Goal: Transaction & Acquisition: Register for event/course

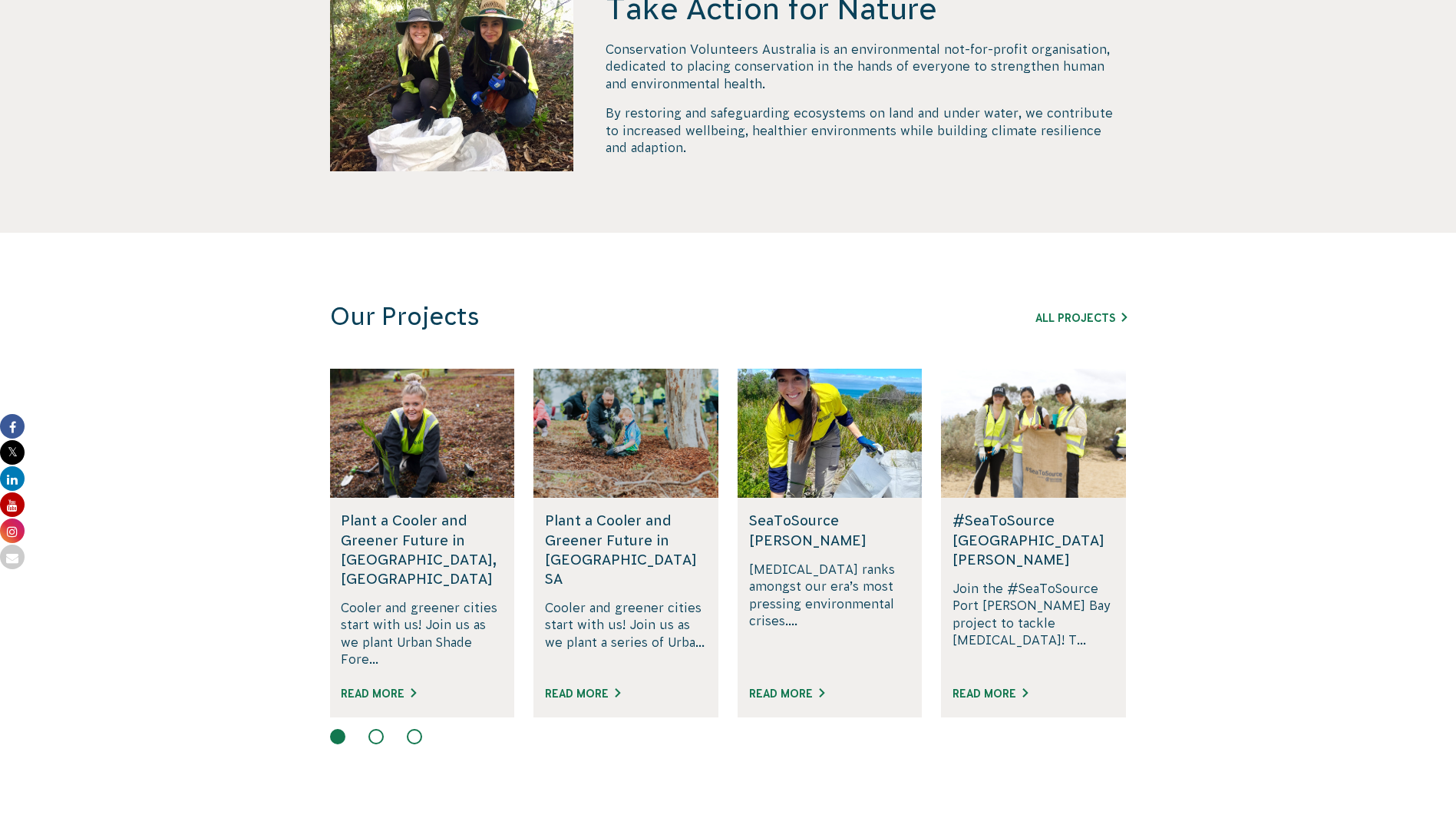
scroll to position [845, 0]
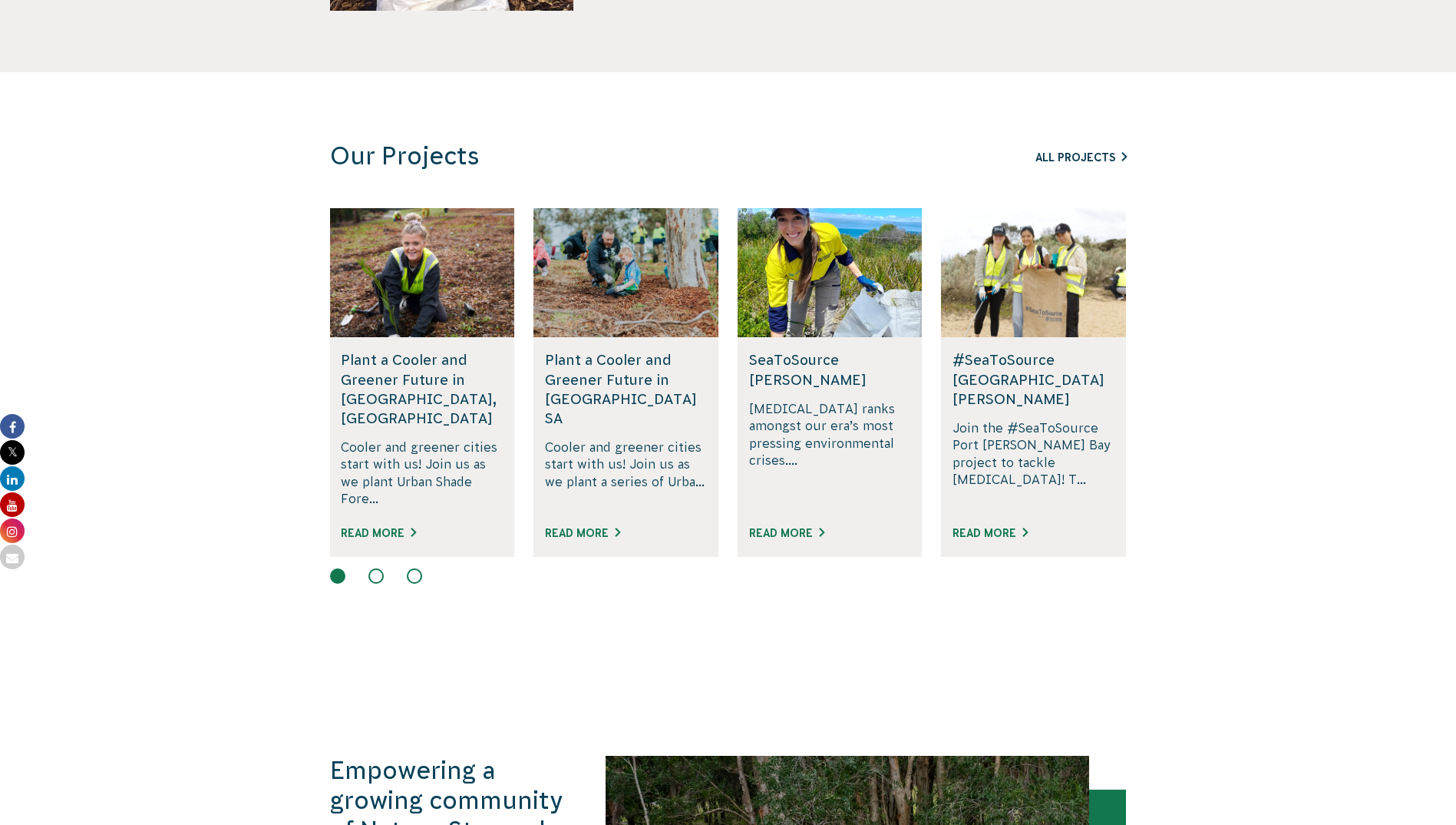
click at [1064, 155] on link "All Projects" at bounding box center [1081, 157] width 91 height 13
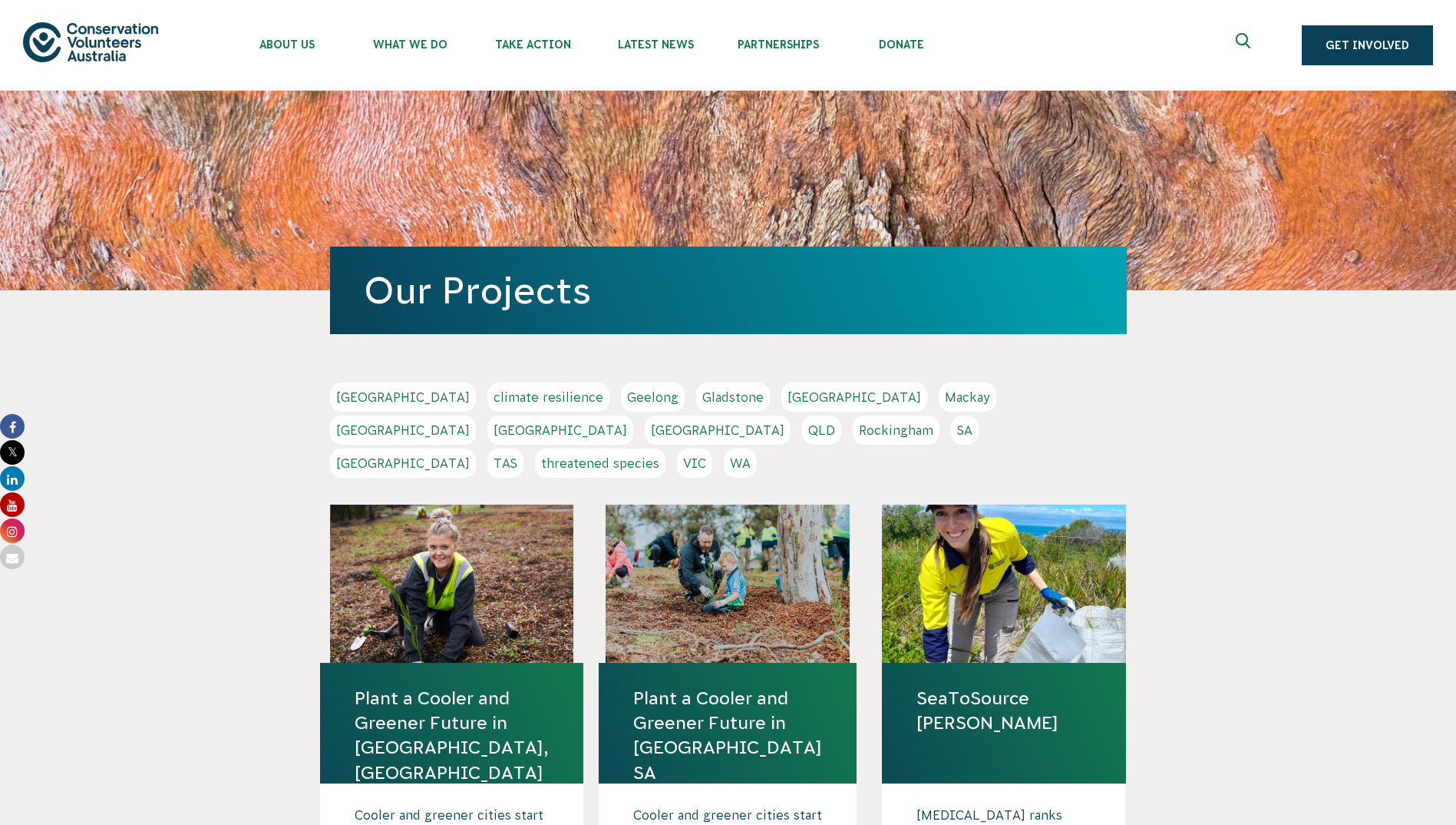
click at [951, 428] on link "SA" at bounding box center [965, 429] width 28 height 29
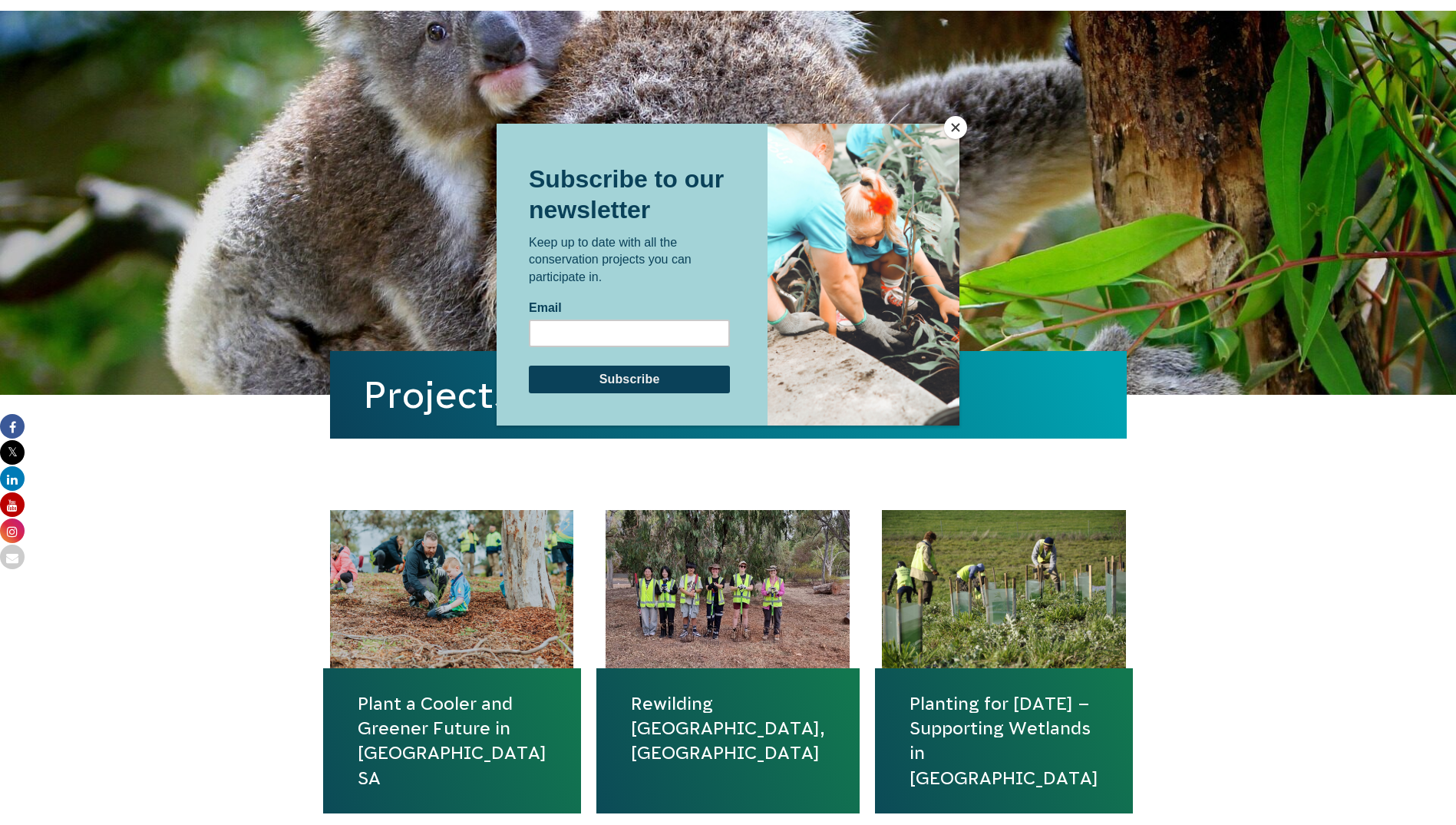
scroll to position [308, 0]
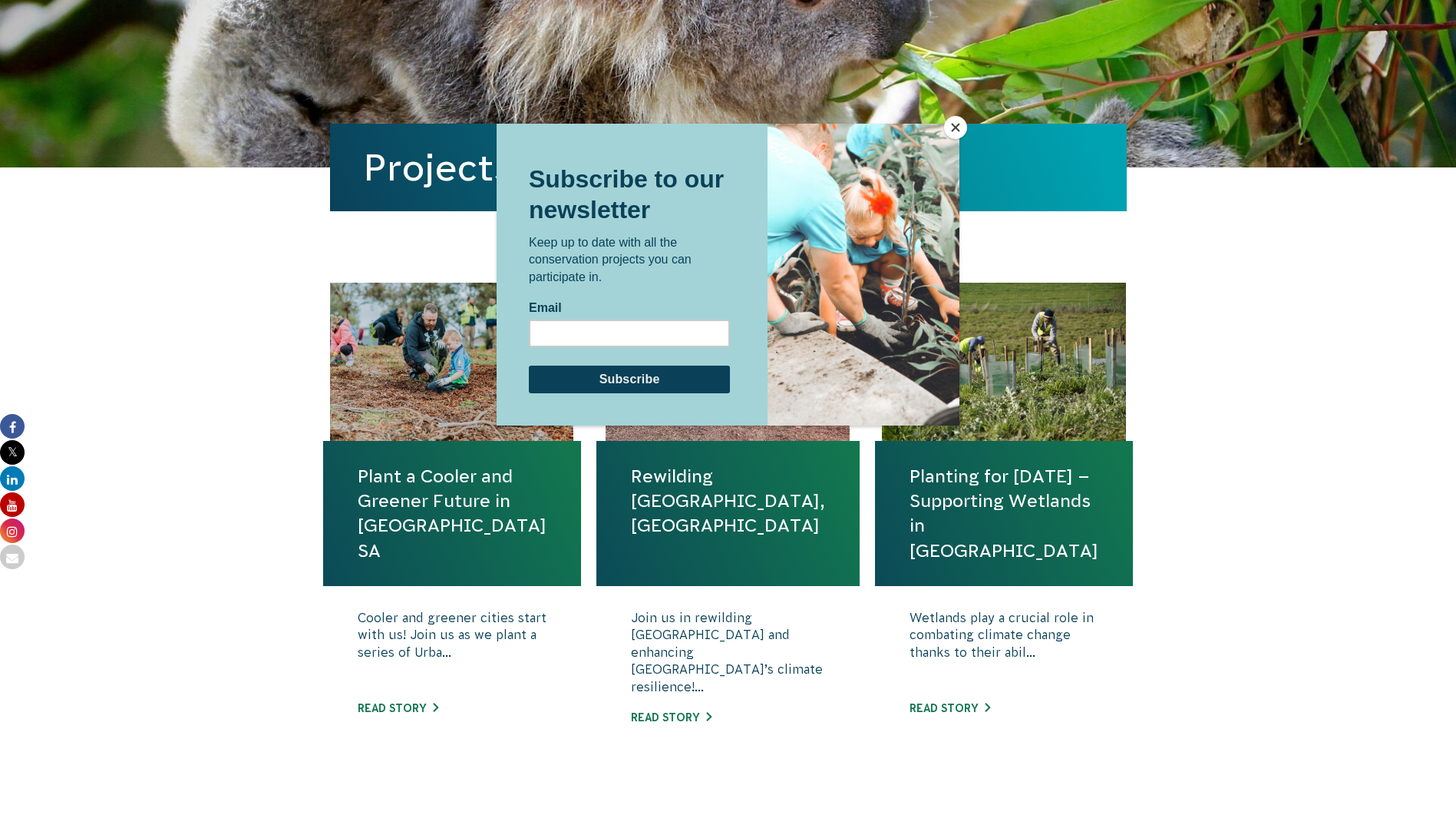
click at [962, 705] on div at bounding box center [728, 412] width 1456 height 825
drag, startPoint x: 961, startPoint y: 126, endPoint x: 941, endPoint y: 319, distance: 194.0
click at [959, 126] on button "Close" at bounding box center [955, 127] width 23 height 23
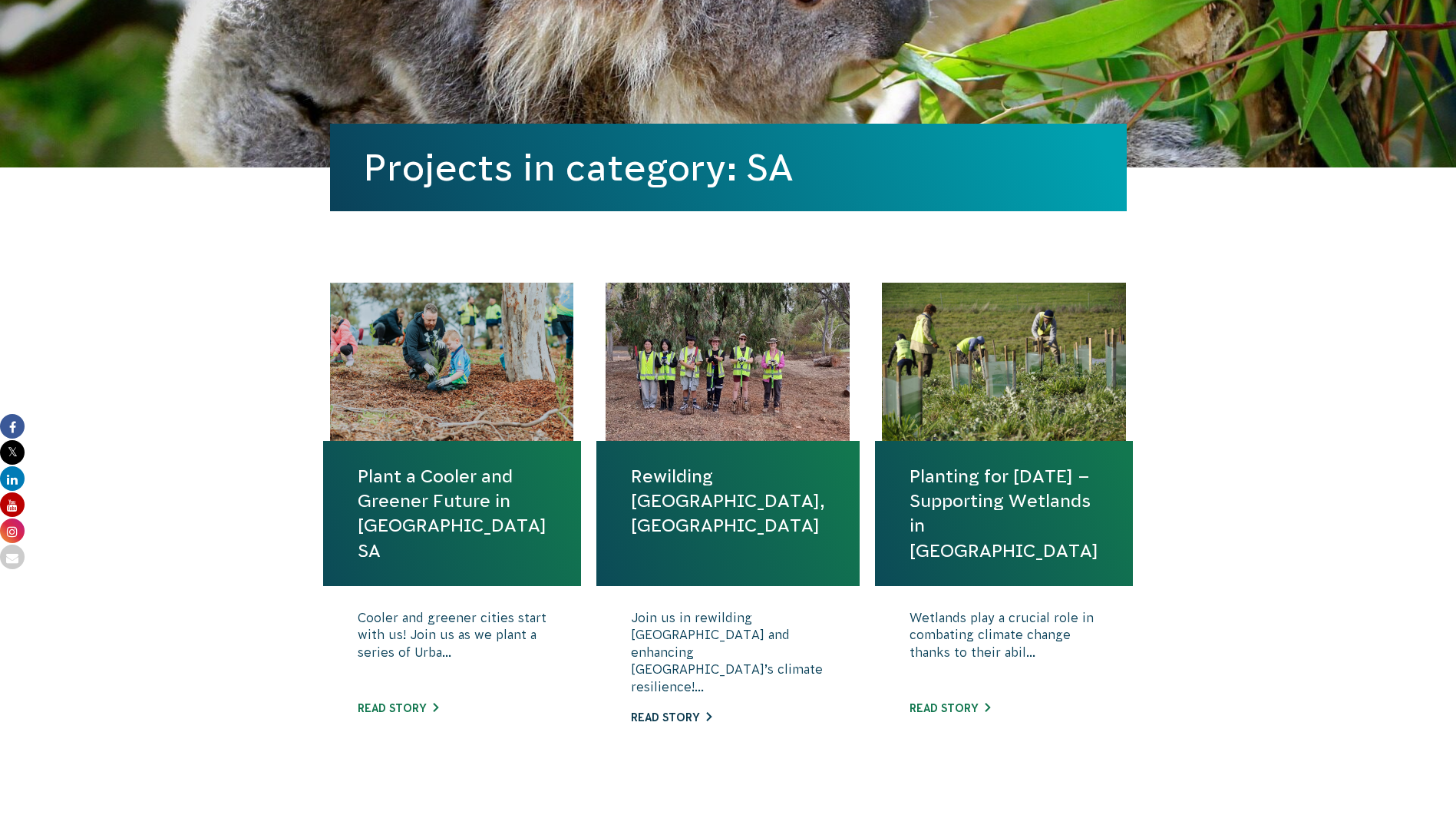
click at [685, 711] on link "Read story" at bounding box center [671, 717] width 81 height 13
click at [940, 709] on link "Read story" at bounding box center [950, 709] width 81 height 13
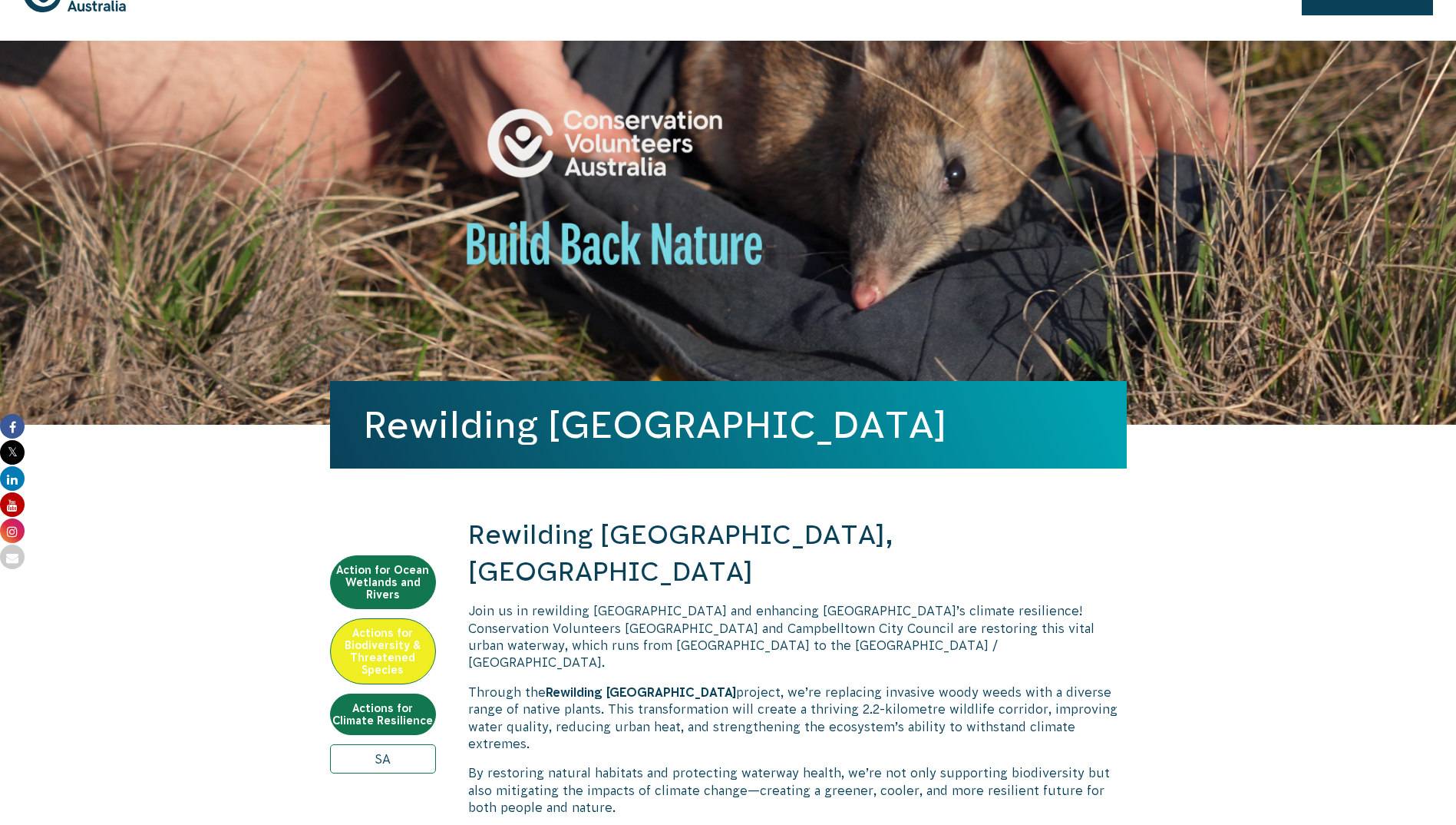
scroll to position [77, 0]
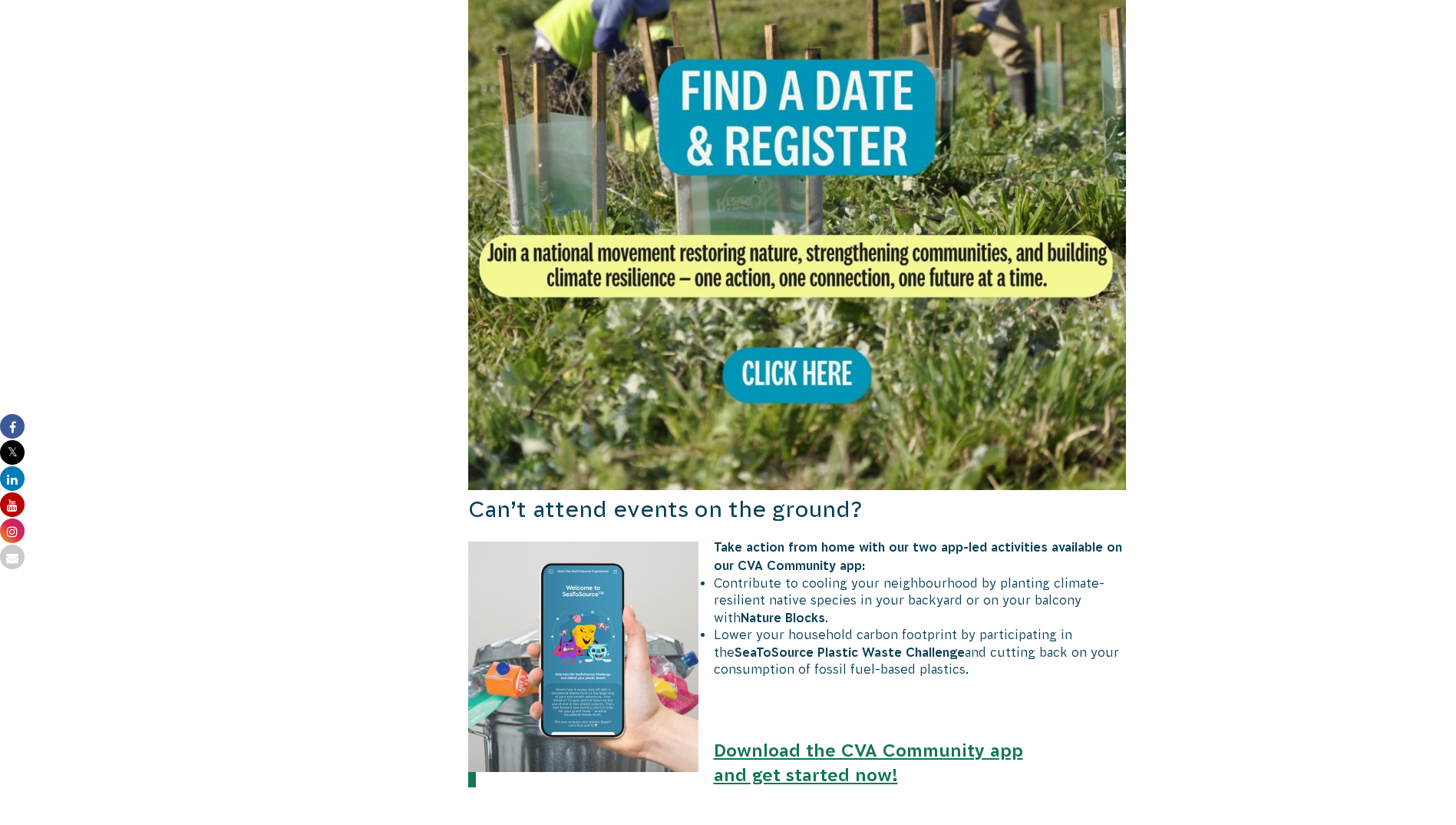
scroll to position [1152, 0]
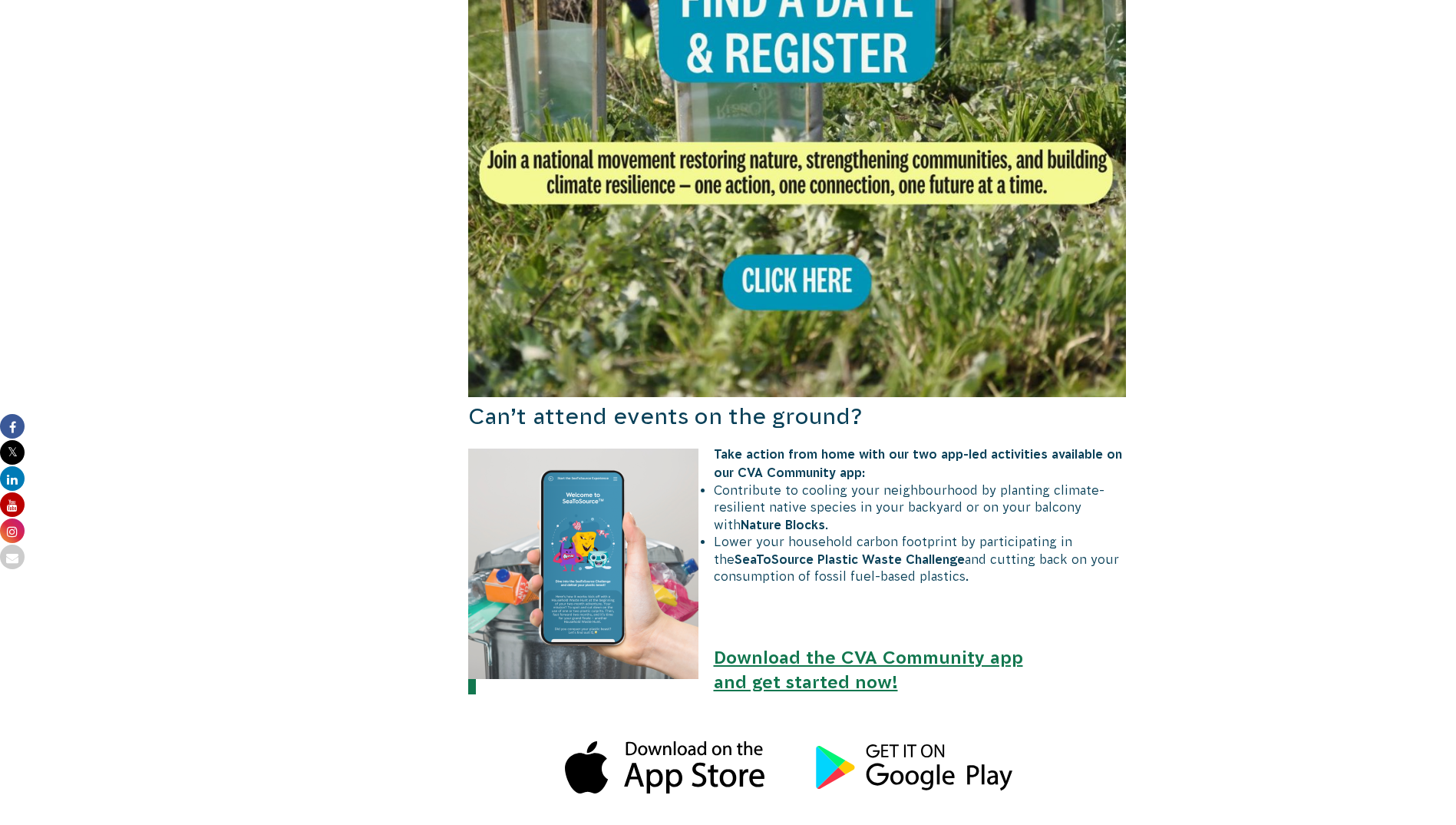
click at [803, 276] on img at bounding box center [798, 68] width 659 height 659
